Goal: Information Seeking & Learning: Learn about a topic

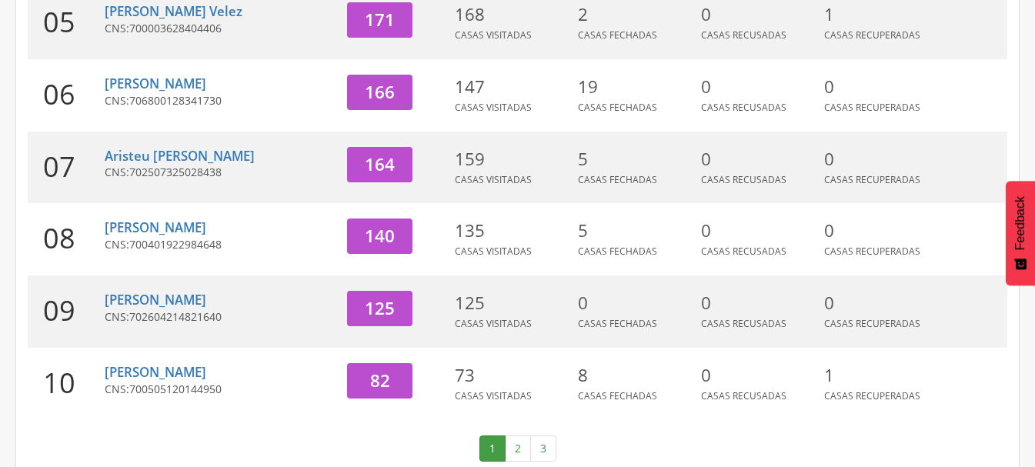
scroll to position [602, 0]
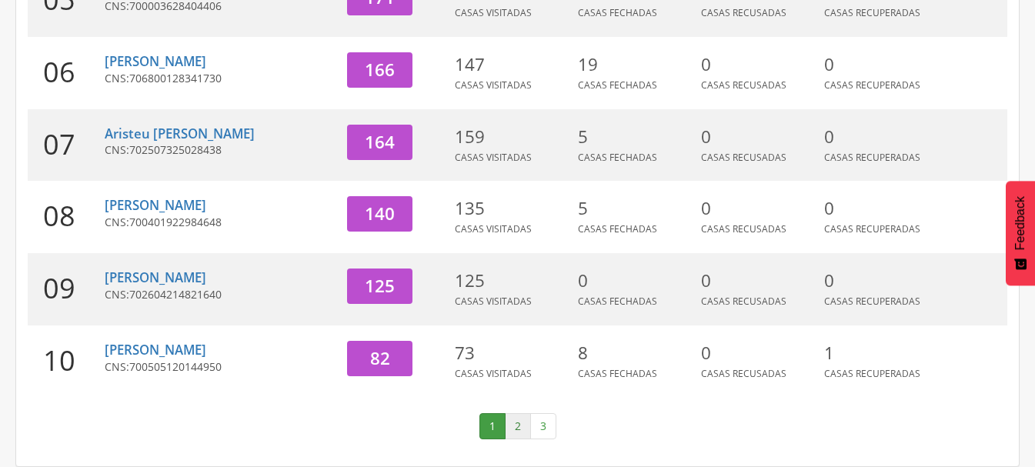
click at [509, 416] on link "2" at bounding box center [518, 426] width 26 height 26
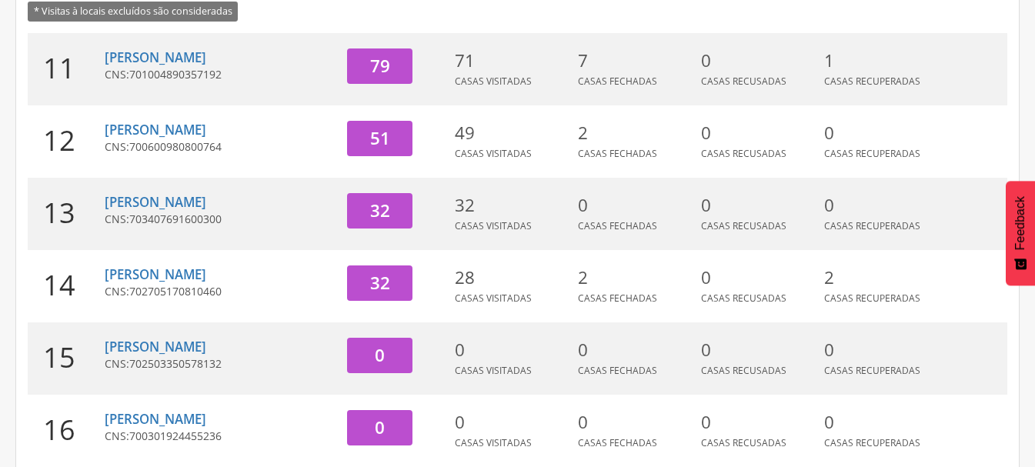
scroll to position [217, 0]
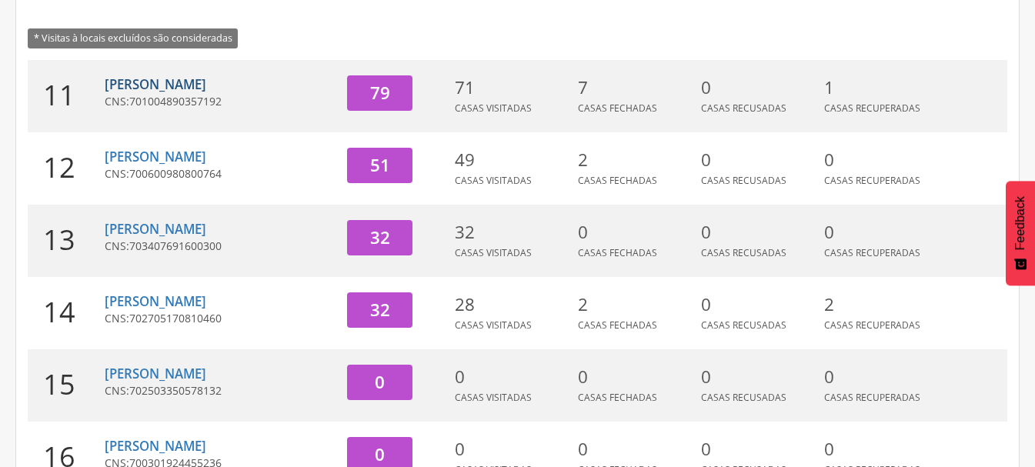
click at [160, 83] on link "[PERSON_NAME]" at bounding box center [156, 84] width 102 height 18
type input "**********"
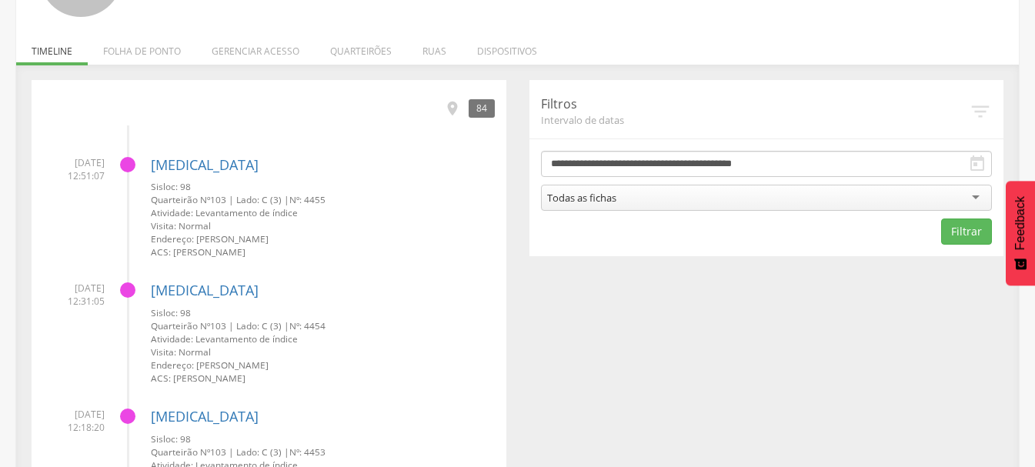
scroll to position [200, 0]
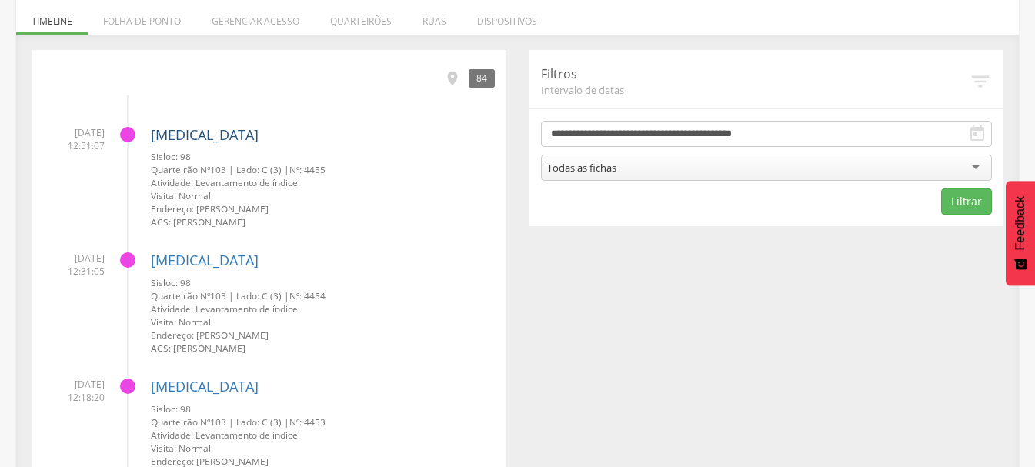
click at [169, 133] on link "[MEDICAL_DATA]" at bounding box center [205, 134] width 108 height 18
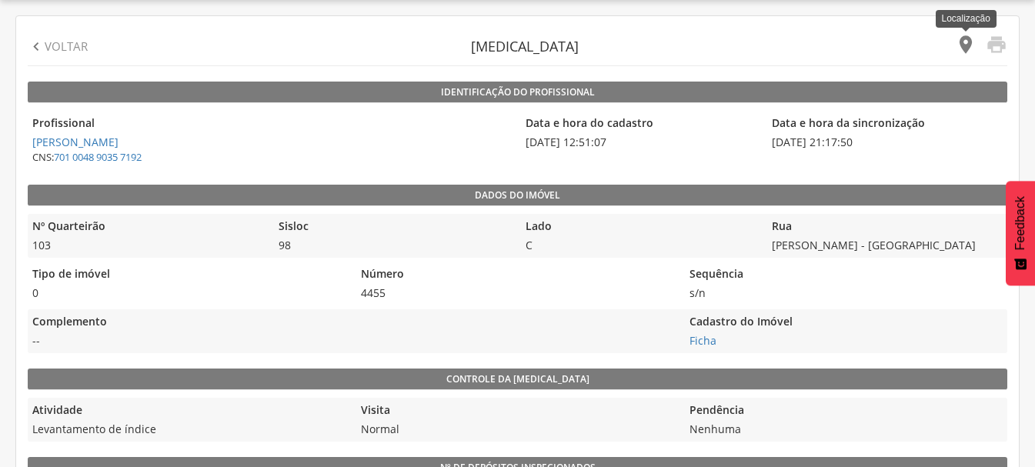
click at [966, 43] on icon "" at bounding box center [966, 45] width 22 height 22
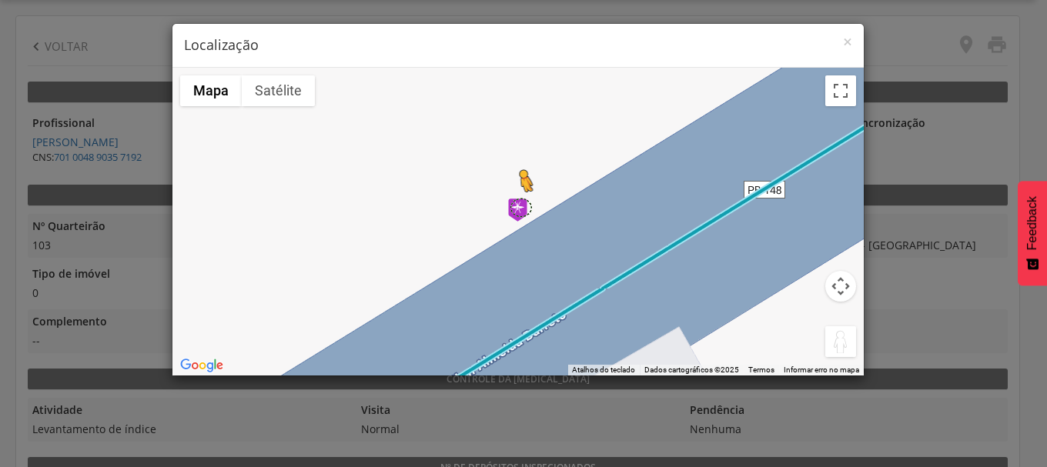
drag, startPoint x: 838, startPoint y: 343, endPoint x: 519, endPoint y: 207, distance: 346.5
click at [519, 207] on div "Pressione as teclas Alt + Enter para ativar o recurso de arrastar com o teclado…" at bounding box center [517, 222] width 691 height 308
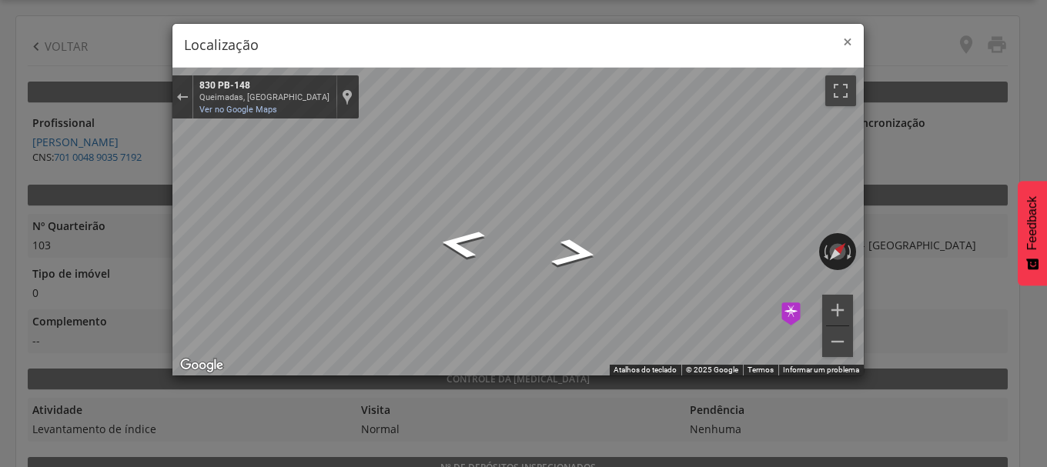
click at [844, 43] on span "×" at bounding box center [847, 42] width 9 height 22
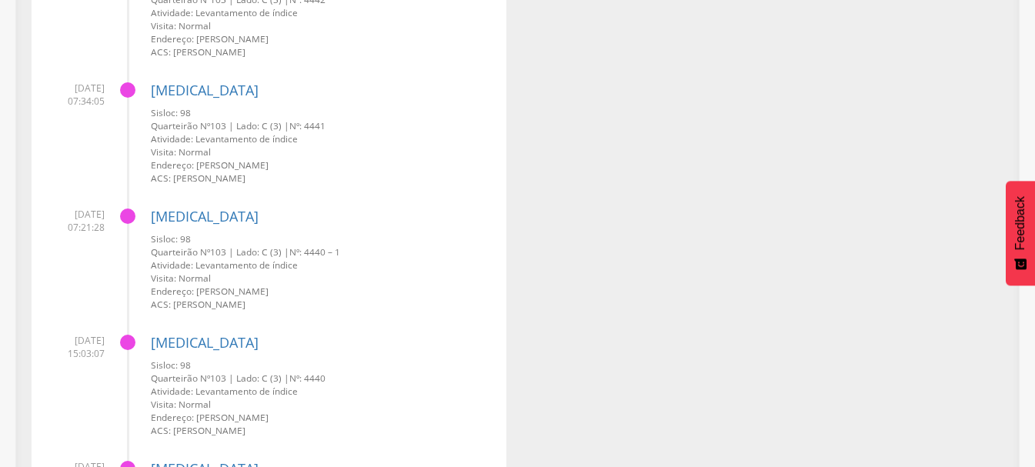
scroll to position [4048, 0]
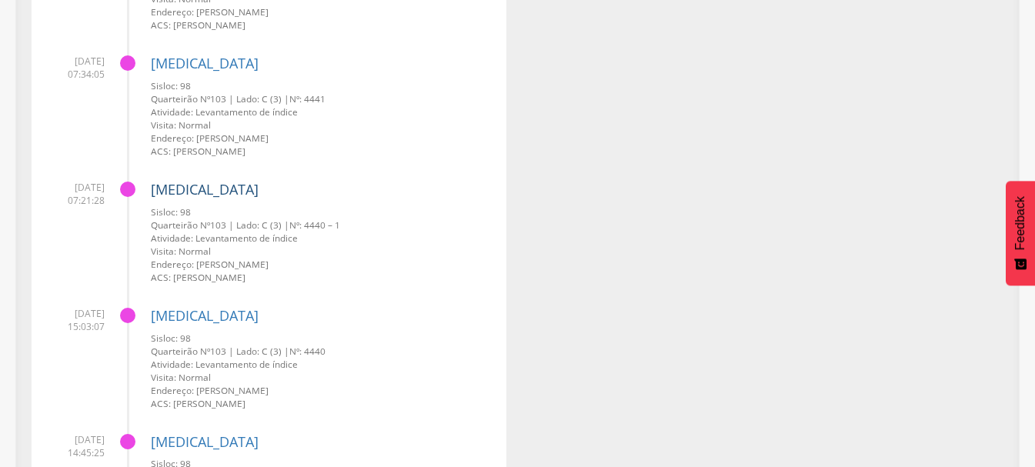
click at [179, 189] on link "[MEDICAL_DATA]" at bounding box center [205, 189] width 108 height 18
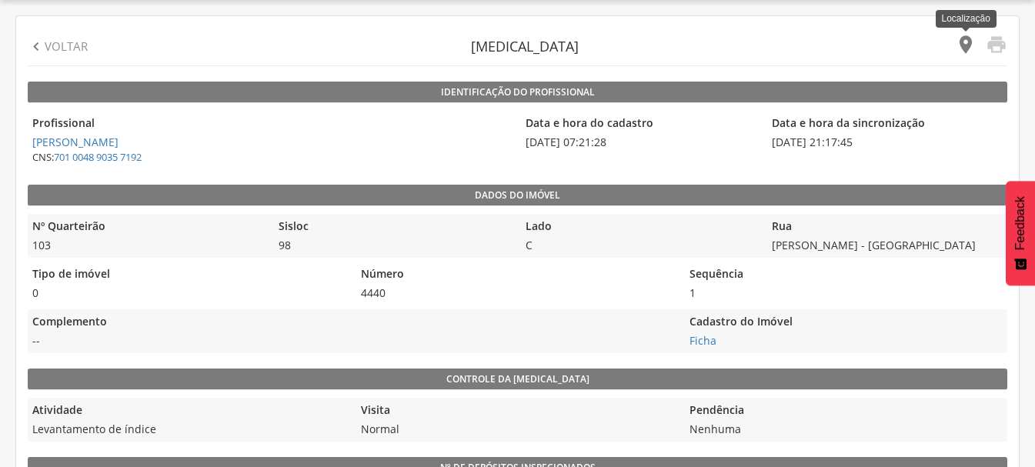
click at [966, 43] on icon "" at bounding box center [966, 45] width 22 height 22
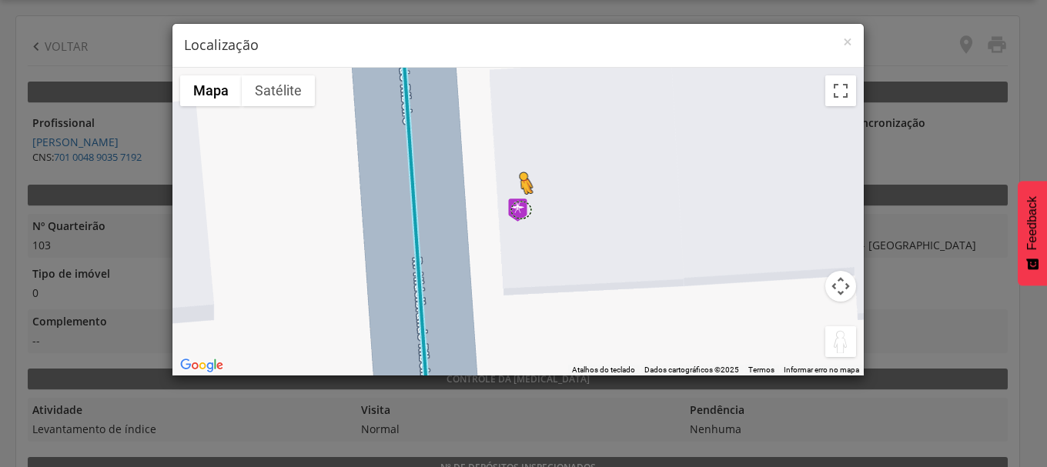
drag, startPoint x: 842, startPoint y: 339, endPoint x: 517, endPoint y: 209, distance: 349.8
click at [517, 209] on div "Pressione as teclas Alt + Enter para ativar o recurso de arrastar com o teclado…" at bounding box center [517, 222] width 691 height 308
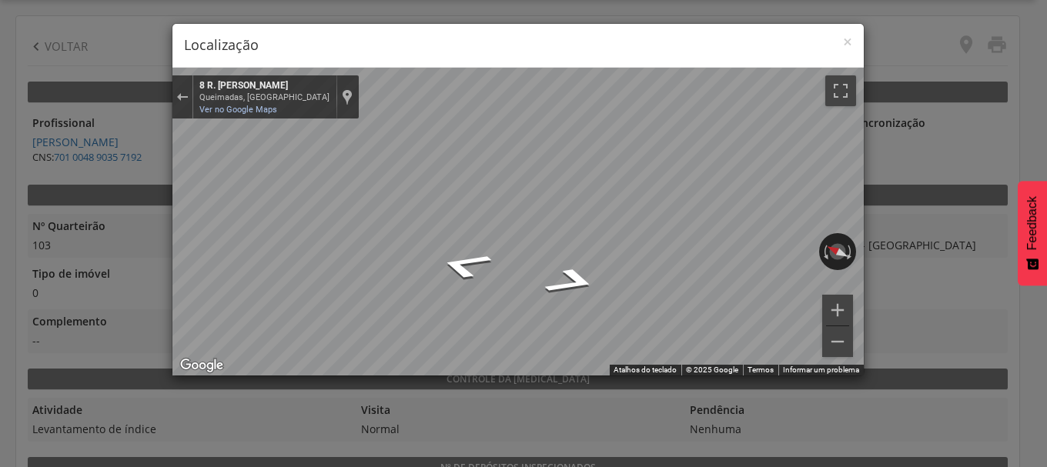
click at [402, 236] on div "× Localização ← Mover para a esquerda → Mover para a direita ↑ Mover para cima …" at bounding box center [523, 233] width 1047 height 467
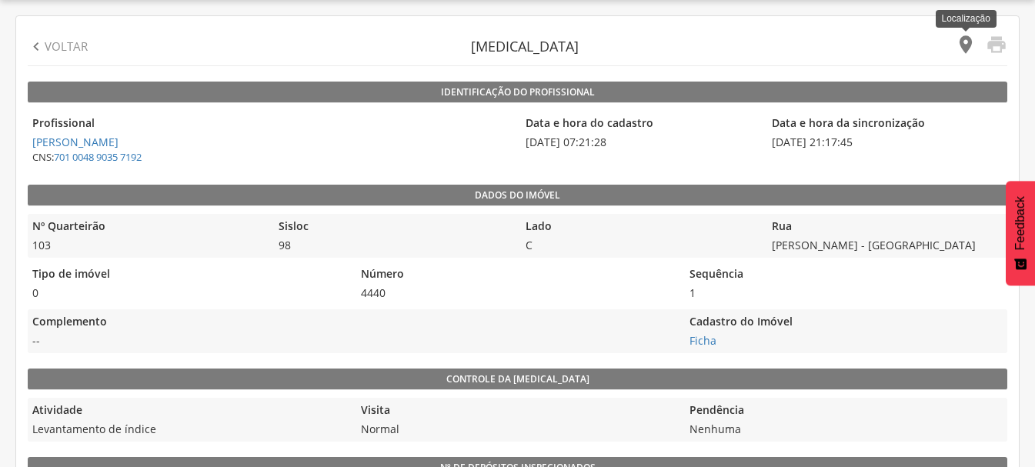
click at [962, 42] on icon "" at bounding box center [966, 45] width 22 height 22
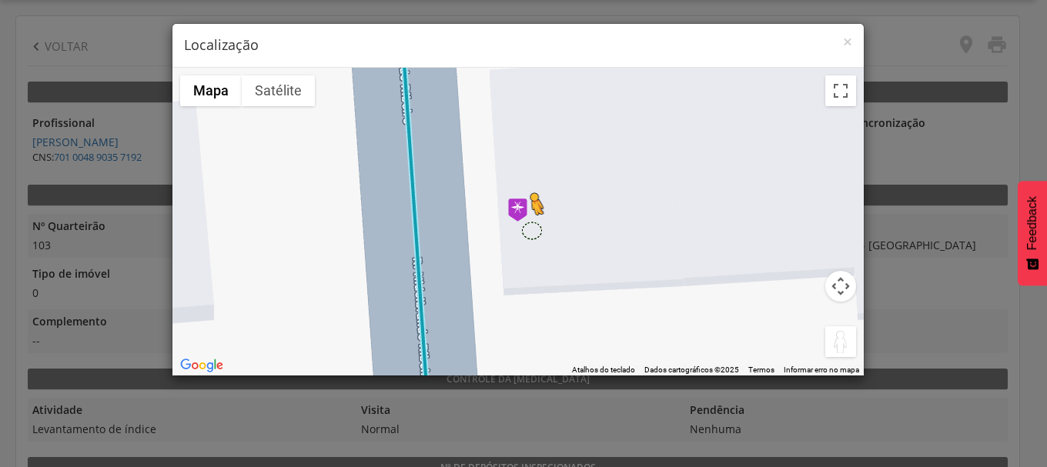
drag, startPoint x: 835, startPoint y: 340, endPoint x: 519, endPoint y: 215, distance: 340.0
click at [519, 215] on div "Pressione as teclas Alt + Enter para ativar o recurso de arrastar com o teclado…" at bounding box center [517, 222] width 691 height 308
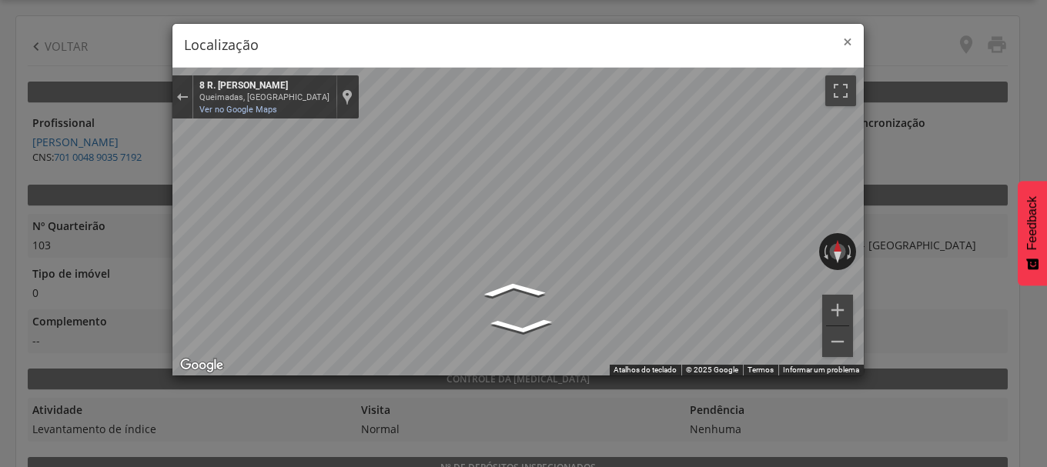
click at [847, 40] on span "×" at bounding box center [847, 42] width 9 height 22
